Goal: Complete application form

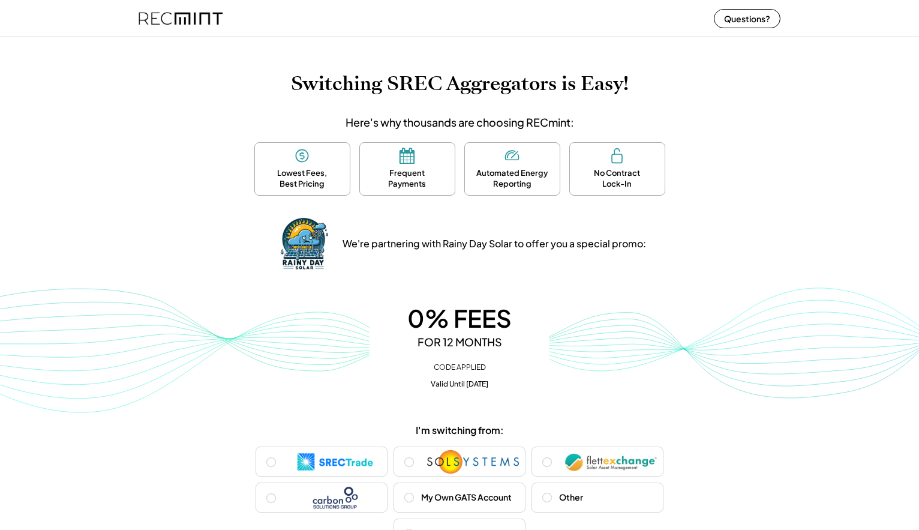
click at [467, 313] on div "0% FEES" at bounding box center [459, 318] width 156 height 29
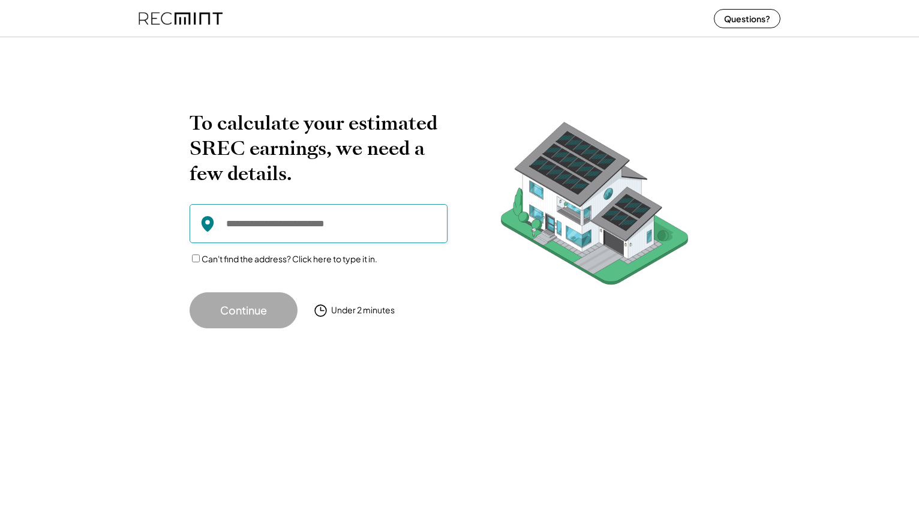
click at [283, 234] on input "input" at bounding box center [319, 223] width 258 height 39
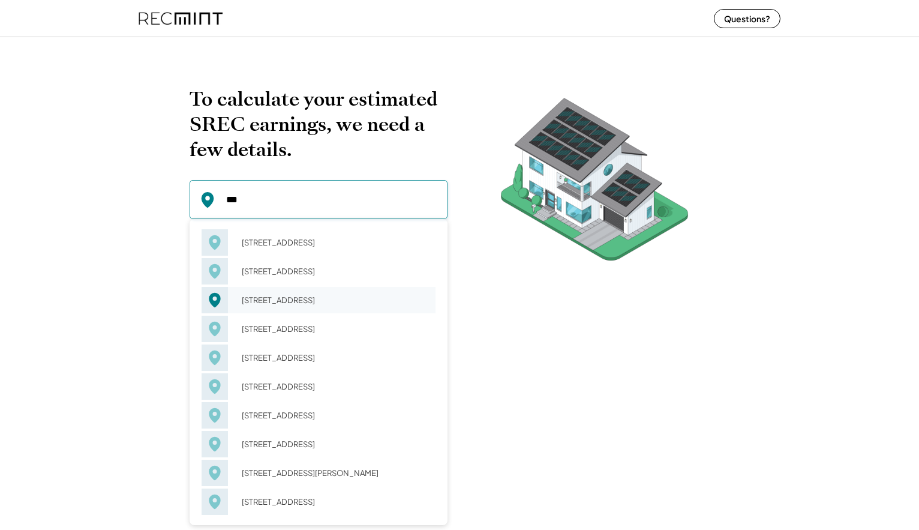
click at [323, 308] on div "213 4th St NE Charlottesville, VA 22902" at bounding box center [335, 300] width 202 height 17
type input "**********"
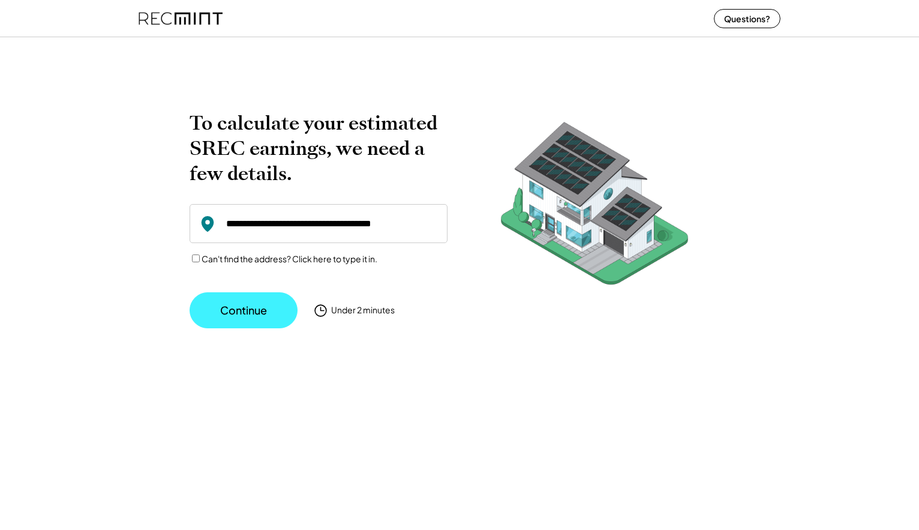
click at [236, 300] on button "Continue" at bounding box center [244, 310] width 108 height 36
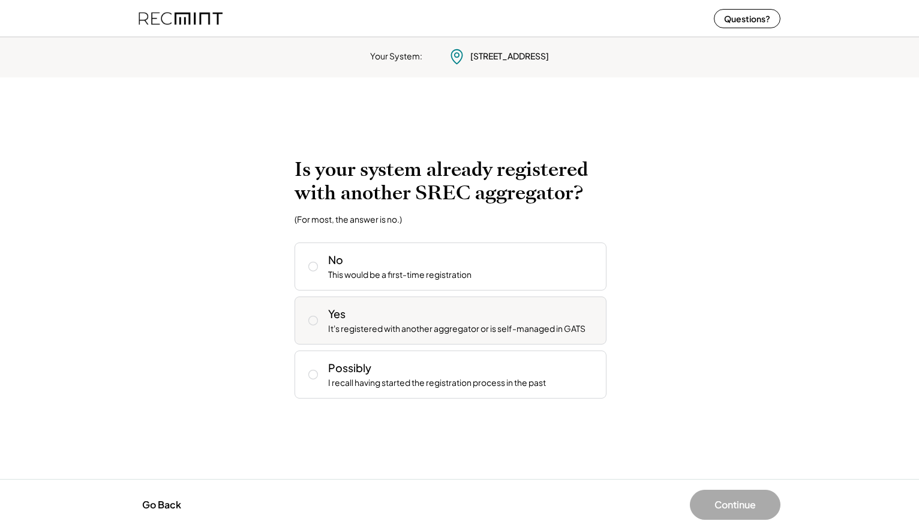
click at [406, 322] on div "Yes It's registered with another aggregator or is self-managed in GATS" at bounding box center [462, 320] width 269 height 29
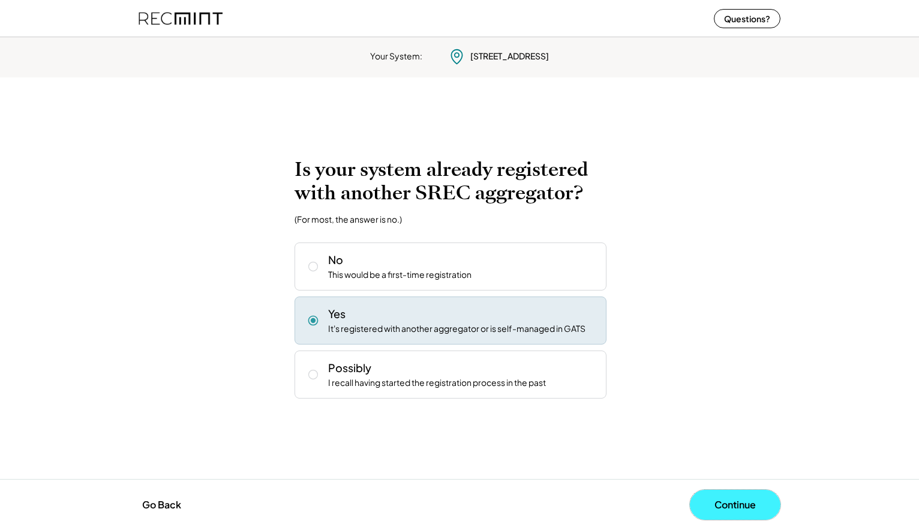
click at [711, 516] on button "Continue" at bounding box center [735, 504] width 91 height 30
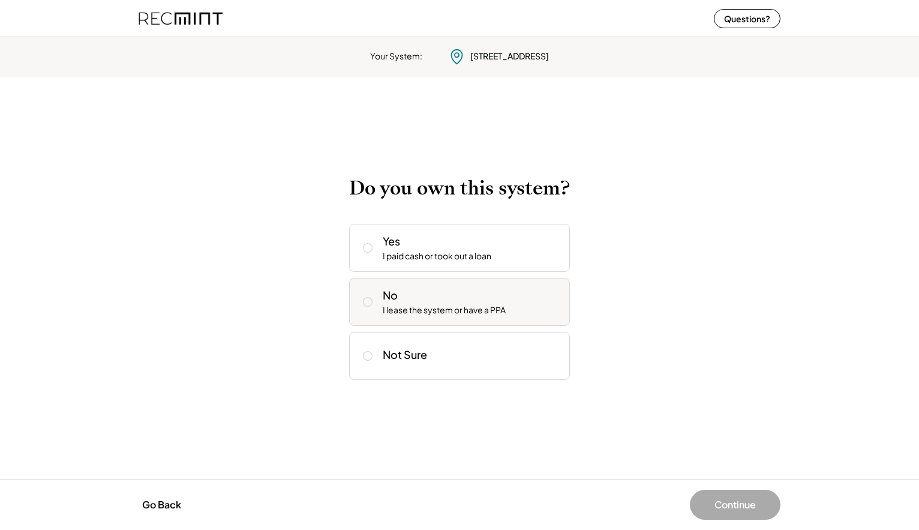
click at [444, 307] on div "I lease the system or have a PPA" at bounding box center [444, 310] width 123 height 12
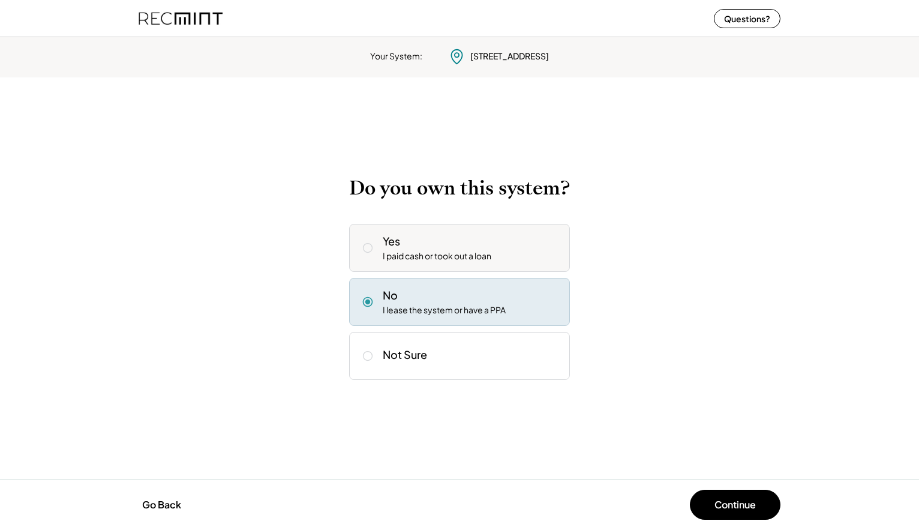
click at [498, 256] on div "Yes I paid cash or took out a loan" at bounding box center [472, 247] width 178 height 29
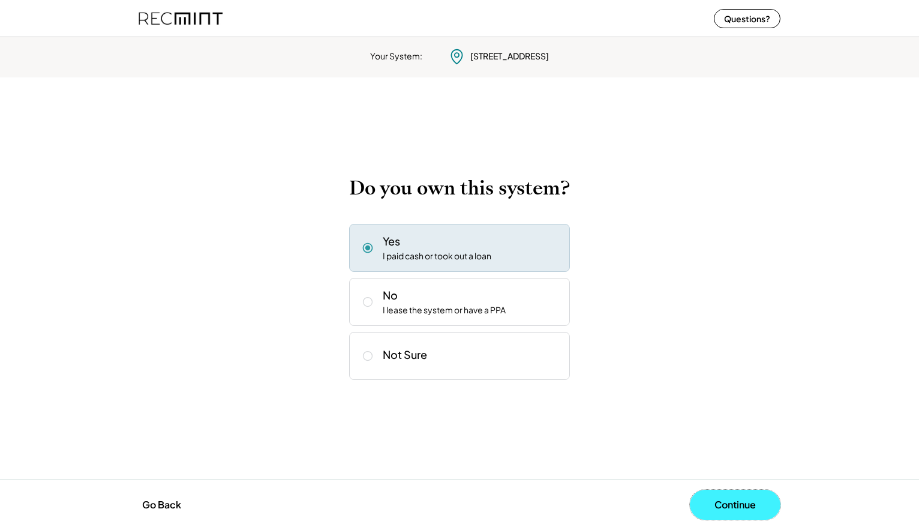
click at [723, 509] on button "Continue" at bounding box center [735, 504] width 91 height 30
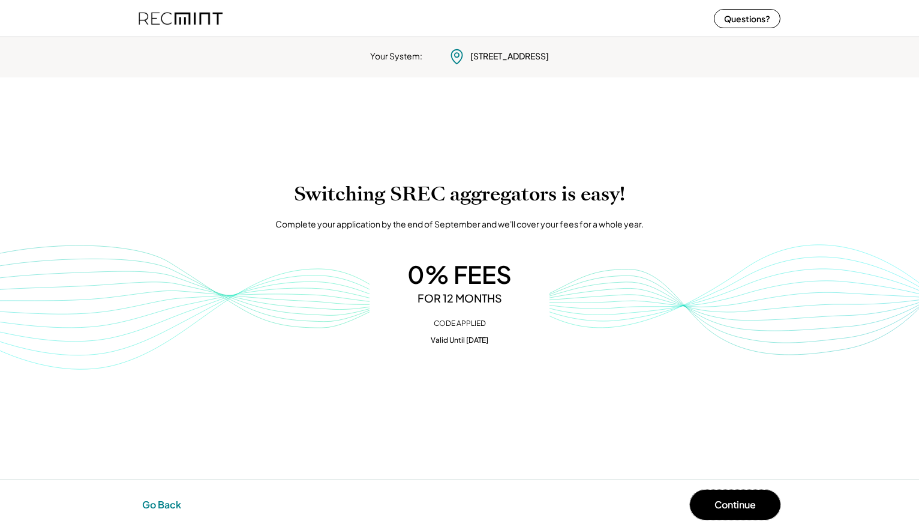
click at [143, 503] on button "Go Back" at bounding box center [162, 504] width 46 height 26
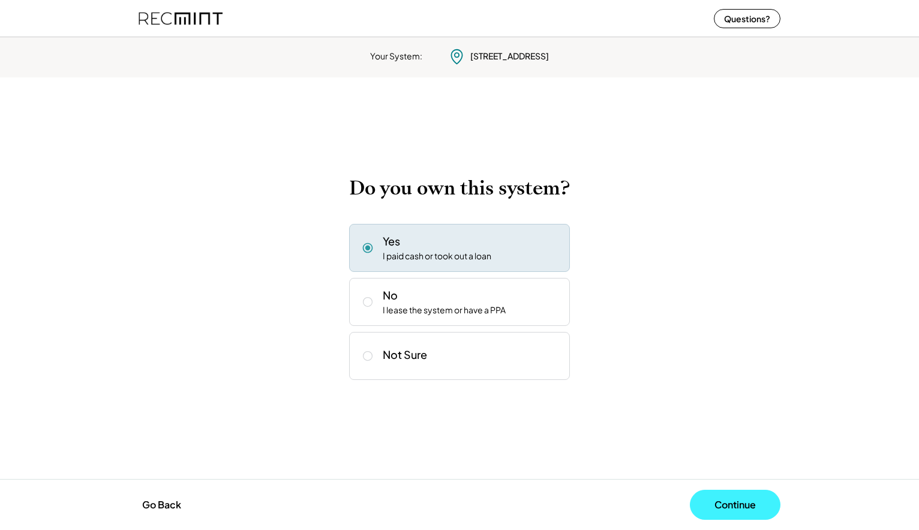
click at [750, 503] on button "Continue" at bounding box center [735, 504] width 91 height 30
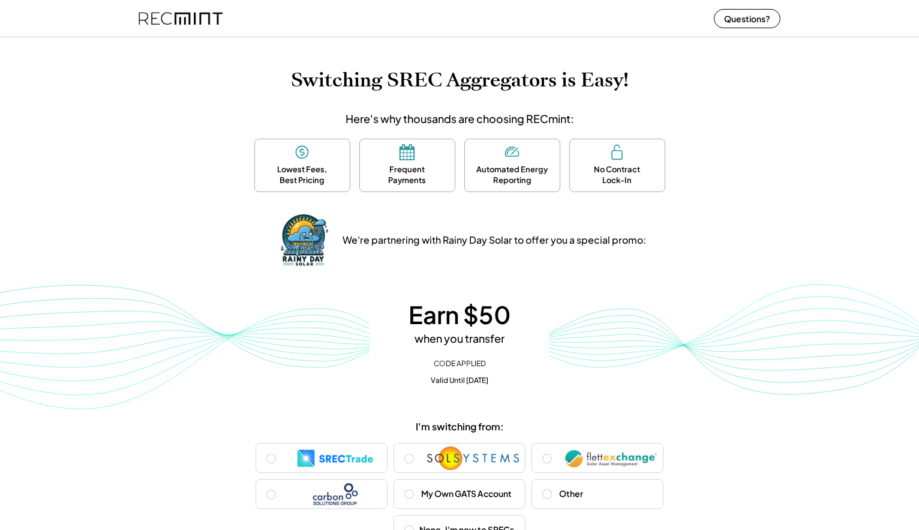
scroll to position [7, 0]
